Goal: Transaction & Acquisition: Purchase product/service

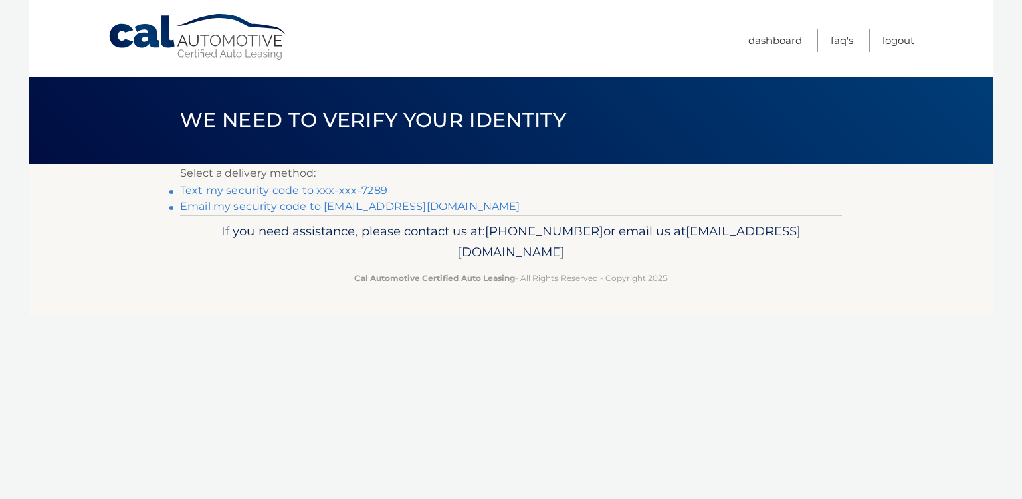
click at [373, 203] on link "Email my security code to k*******@windstream.net" at bounding box center [350, 206] width 340 height 13
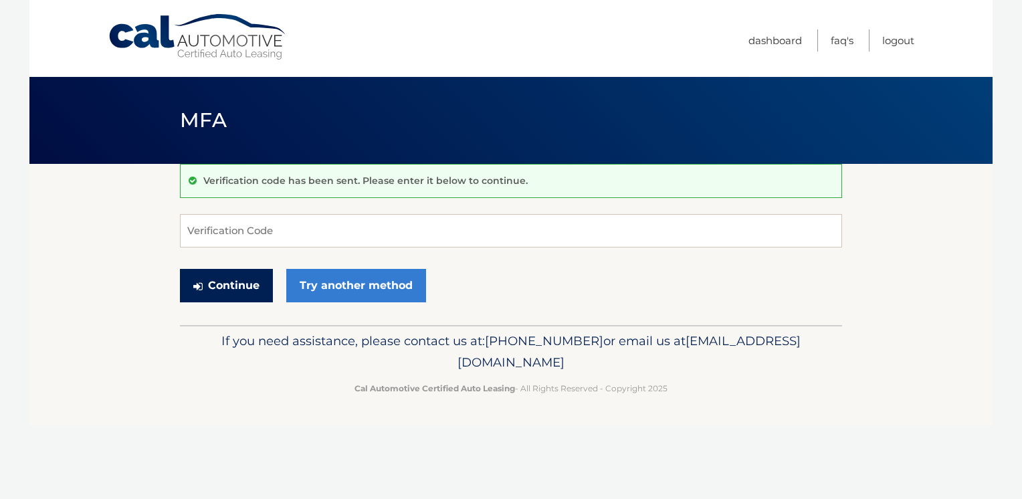
click at [212, 288] on button "Continue" at bounding box center [226, 285] width 93 height 33
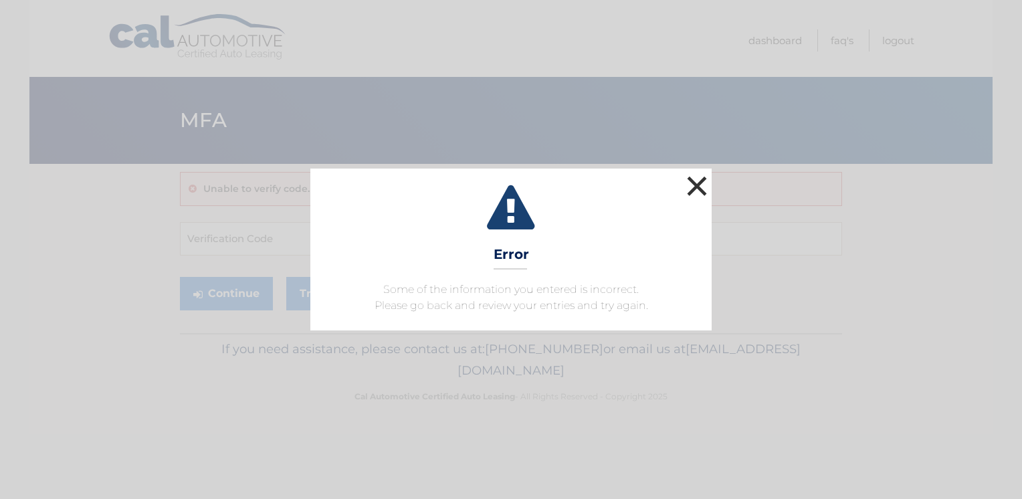
click at [696, 181] on button "×" at bounding box center [696, 186] width 27 height 27
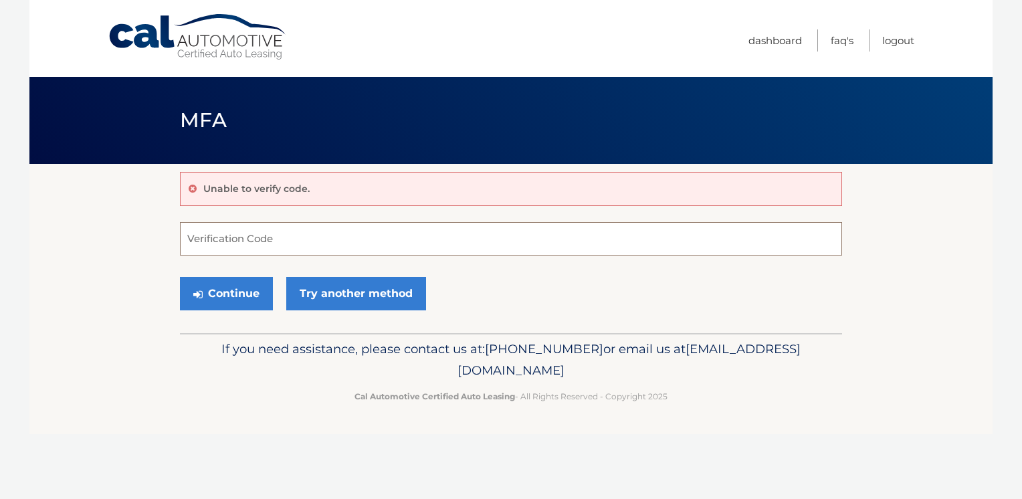
click at [294, 233] on input "Verification Code" at bounding box center [511, 238] width 662 height 33
type input "899331"
click at [228, 296] on button "Continue" at bounding box center [226, 293] width 93 height 33
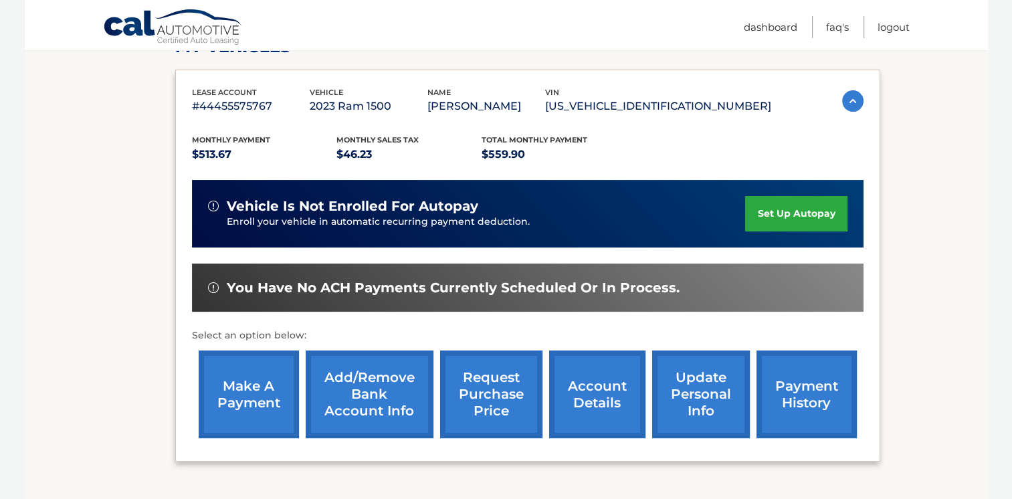
scroll to position [310, 0]
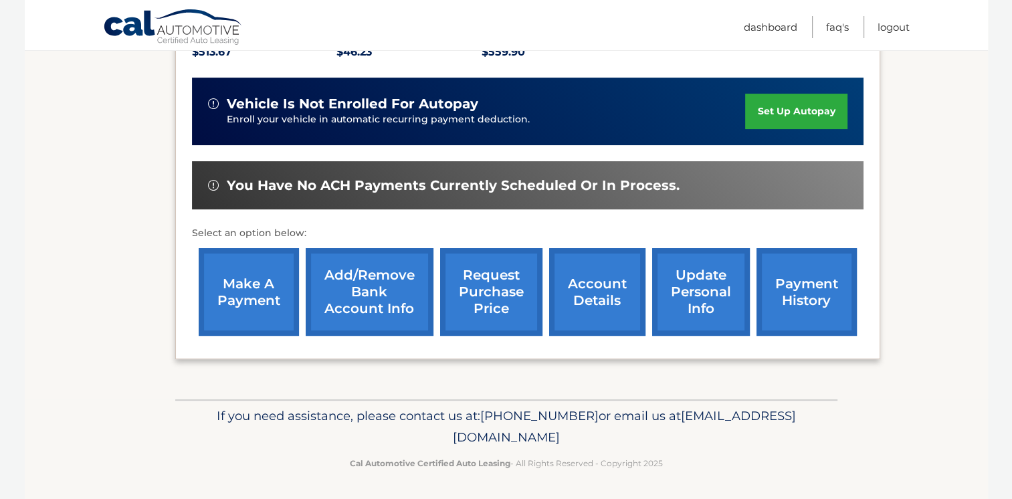
click at [243, 326] on link "make a payment" at bounding box center [249, 292] width 100 height 88
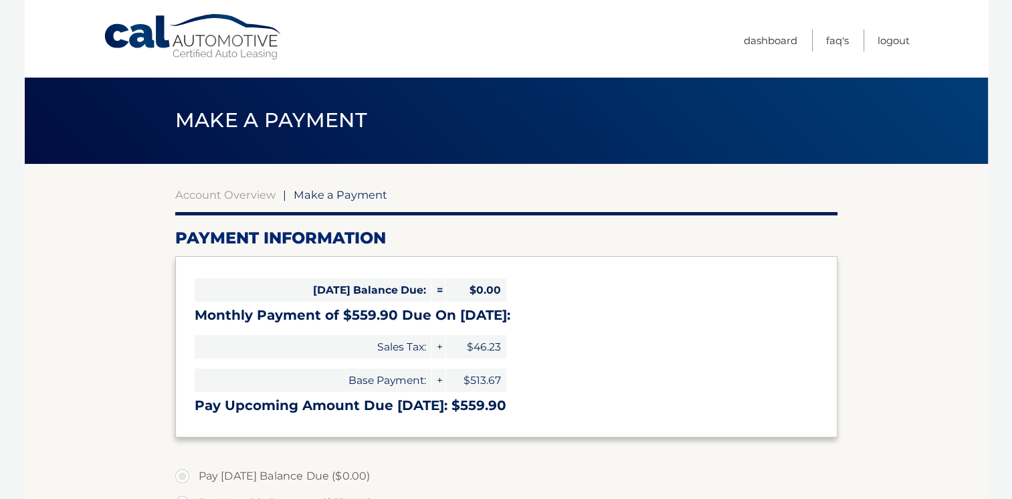
select select "OTY3MjdiZGYtYzM2Ny00ZDZjLWJmYjEtYzliOTU0ZTYxMGE0"
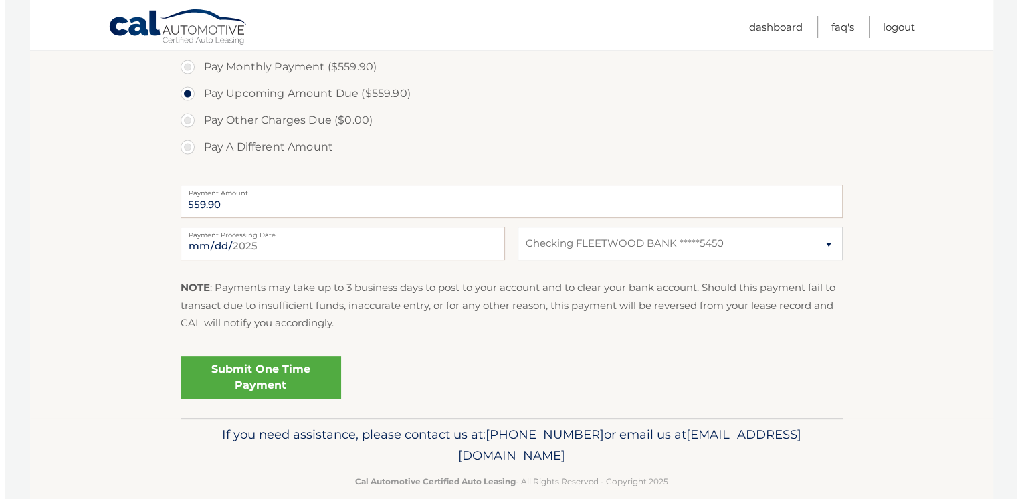
scroll to position [455, 0]
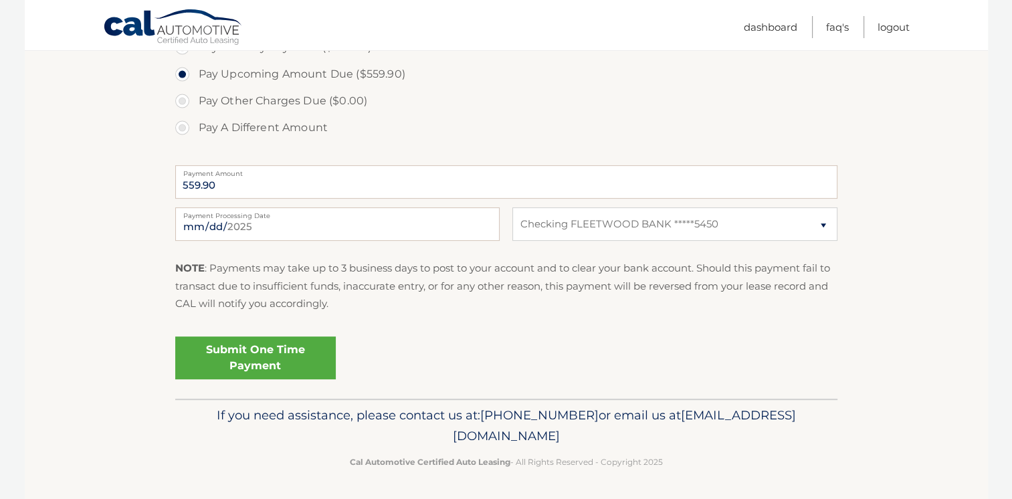
click at [255, 352] on link "Submit One Time Payment" at bounding box center [255, 357] width 161 height 43
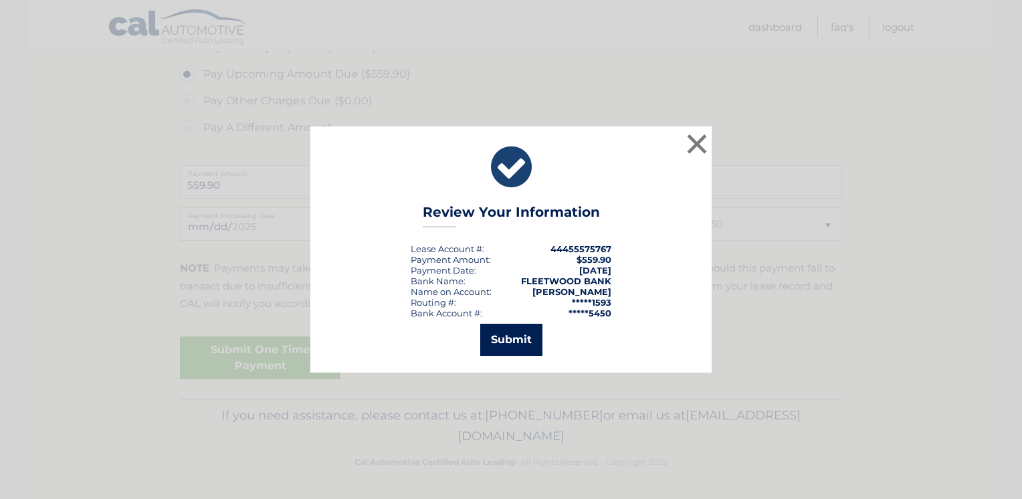
click at [514, 335] on button "Submit" at bounding box center [511, 340] width 62 height 32
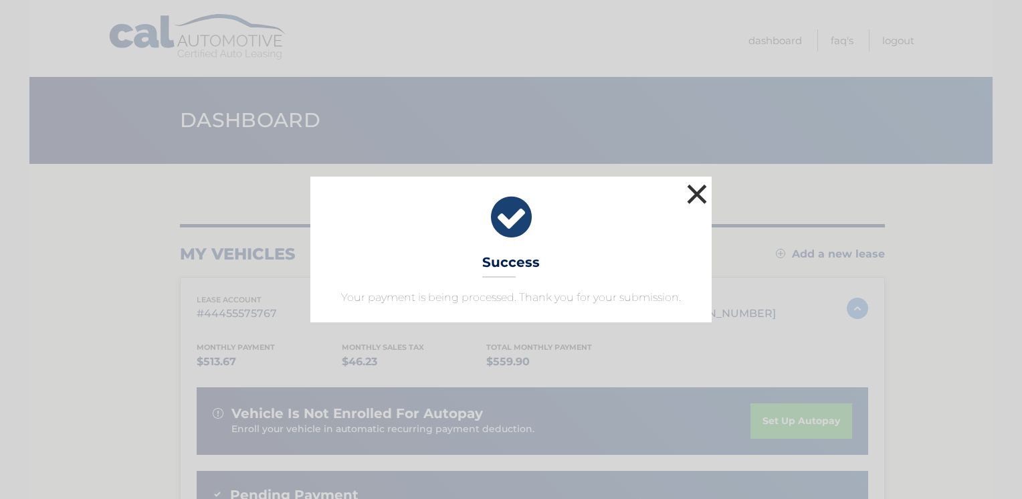
click at [698, 197] on button "×" at bounding box center [696, 194] width 27 height 27
